Goal: Task Accomplishment & Management: Manage account settings

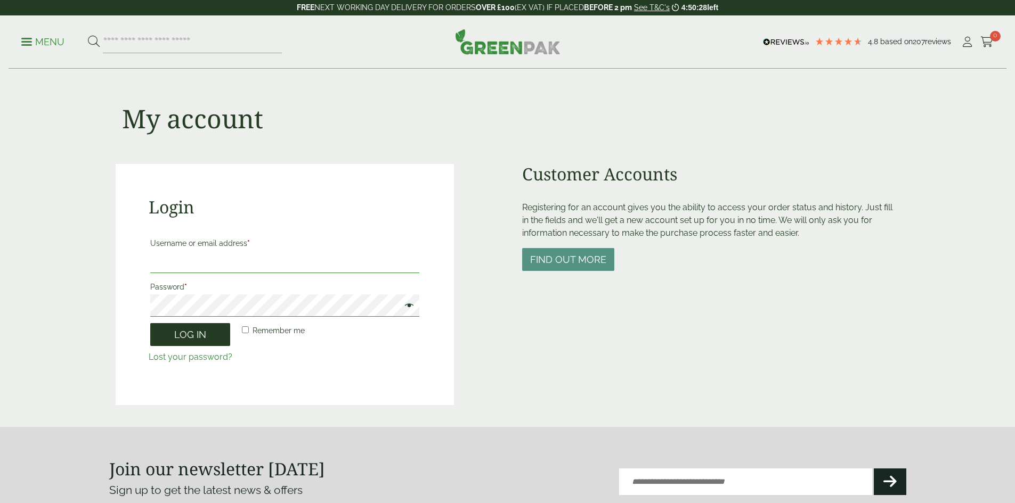
type input "**********"
click at [192, 337] on button "Log in" at bounding box center [190, 334] width 80 height 23
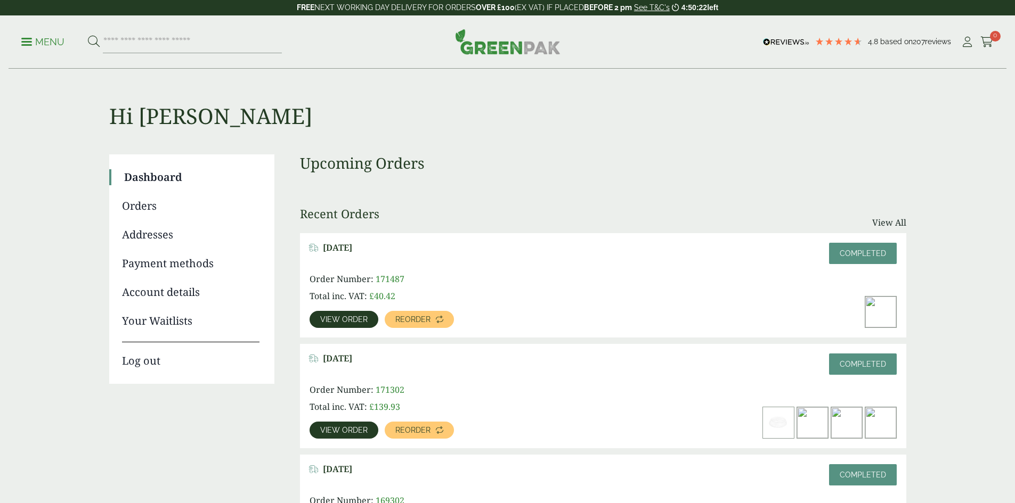
click at [129, 202] on link "Orders" at bounding box center [190, 206] width 137 height 16
